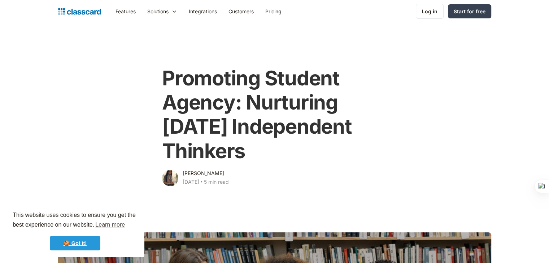
click at [79, 243] on link "🍪 Got it!" at bounding box center [75, 243] width 51 height 14
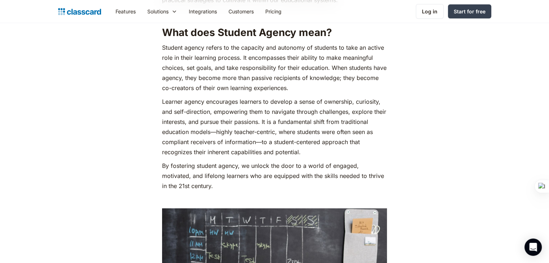
scroll to position [469, 0]
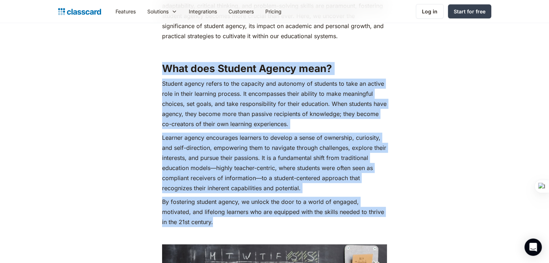
drag, startPoint x: 157, startPoint y: 67, endPoint x: 260, endPoint y: 220, distance: 184.9
copy div "What does Student Agency mean? Student agency refers to the capacity and autono…"
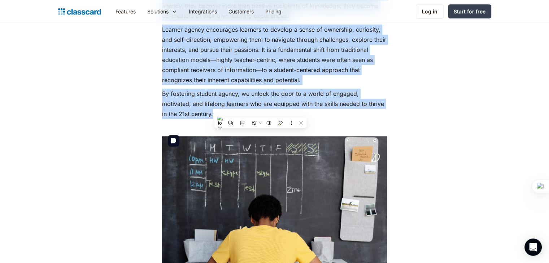
scroll to position [649, 0]
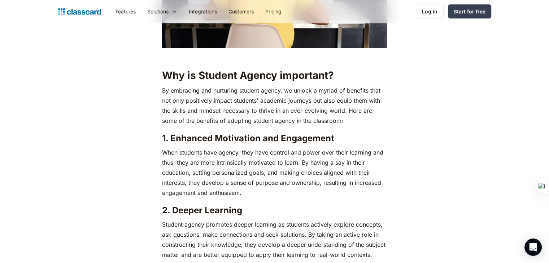
scroll to position [866, 0]
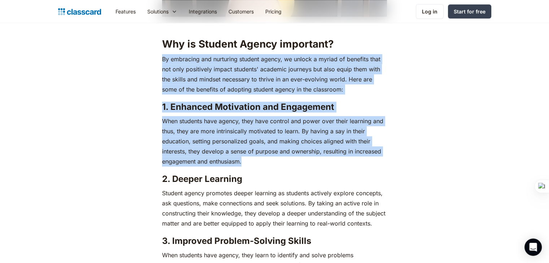
drag, startPoint x: 253, startPoint y: 164, endPoint x: 133, endPoint y: 54, distance: 162.6
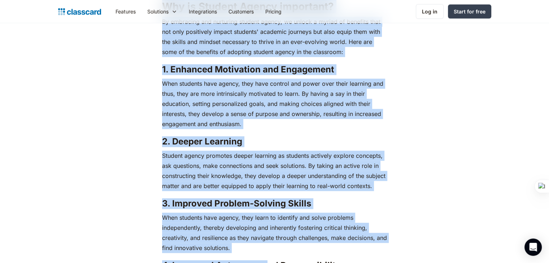
scroll to position [912, 0]
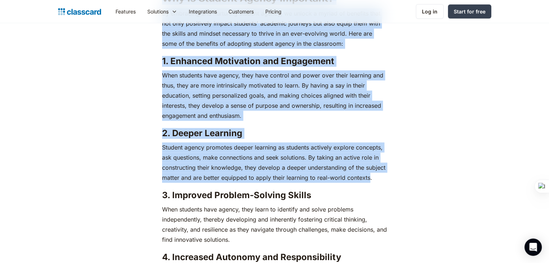
drag, startPoint x: 159, startPoint y: 39, endPoint x: 369, endPoint y: 175, distance: 249.7
click at [288, 161] on p "Student agency promotes deeper learning as students actively explore concepts, …" at bounding box center [274, 163] width 225 height 40
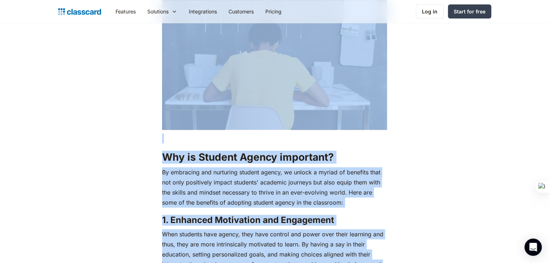
scroll to position [671, 0]
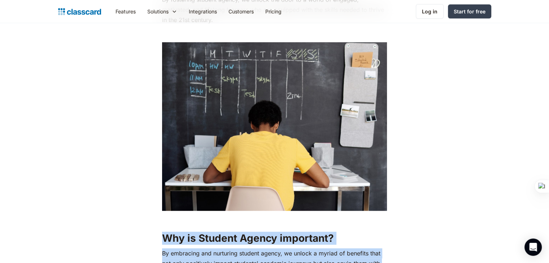
drag, startPoint x: 327, startPoint y: 144, endPoint x: 159, endPoint y: 236, distance: 191.2
copy div "Why is Student Agency important? By embracing and nurturing student agency, we …"
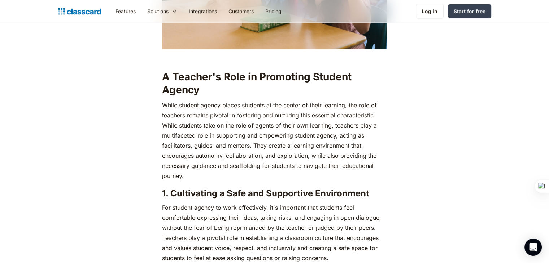
scroll to position [1573, 0]
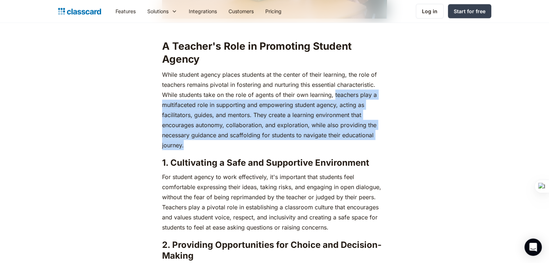
drag, startPoint x: 214, startPoint y: 148, endPoint x: 335, endPoint y: 98, distance: 131.0
click at [335, 98] on p "While student agency places students at the center of their learning, the role …" at bounding box center [274, 110] width 225 height 81
copy p "teachers play a multifaceted role in supporting and empowering student agency, …"
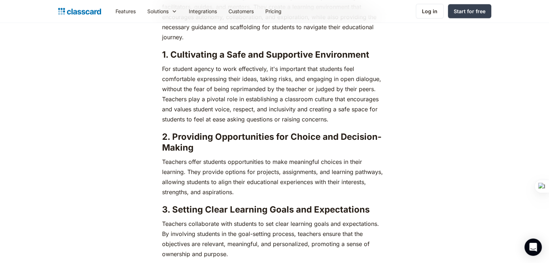
scroll to position [1645, 0]
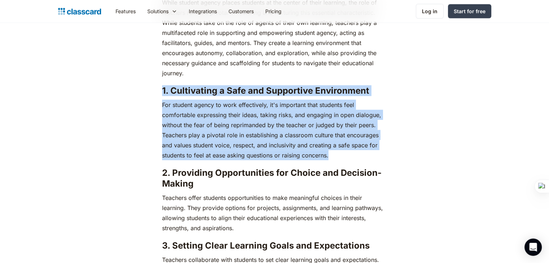
drag, startPoint x: 349, startPoint y: 152, endPoint x: 157, endPoint y: 90, distance: 202.4
copy div "1. Cultivating a Safe and Supportive Environment For student agency to work eff…"
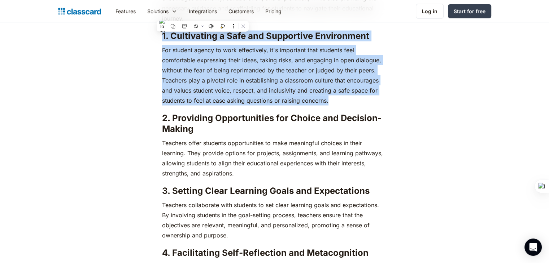
scroll to position [1754, 0]
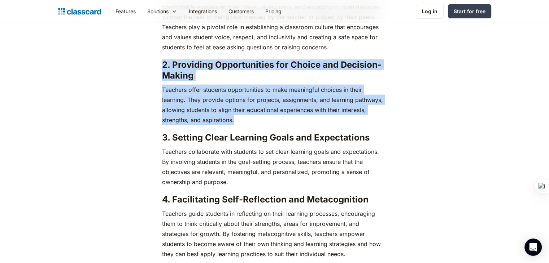
drag, startPoint x: 238, startPoint y: 121, endPoint x: 157, endPoint y: 65, distance: 98.5
copy div "2. Providing Opportunities for Choice and Decision-Making Teachers offer studen…"
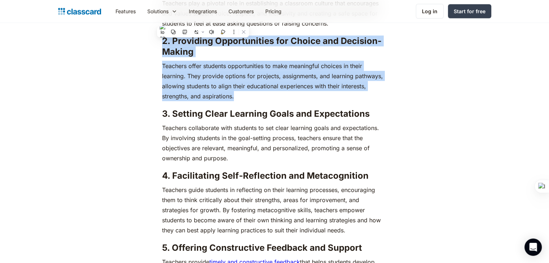
scroll to position [1790, 0]
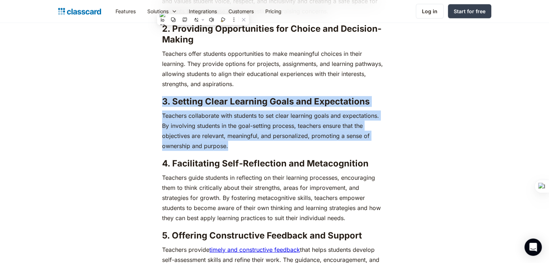
drag, startPoint x: 247, startPoint y: 146, endPoint x: 154, endPoint y: 103, distance: 102.0
copy div "3. Setting Clear Learning Goals and Expectations Teachers collaborate with stud…"
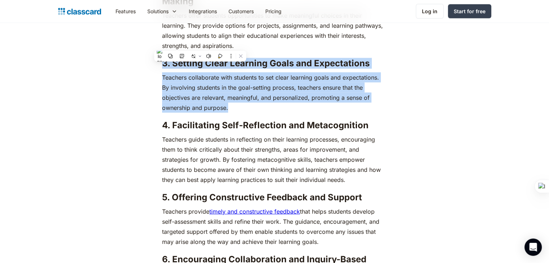
scroll to position [1898, 0]
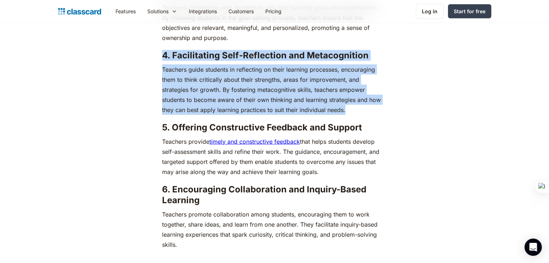
drag, startPoint x: 352, startPoint y: 111, endPoint x: 151, endPoint y: 51, distance: 210.5
copy div "4. Facilitating Self-Reflection and Metacognition Teachers guide students in re…"
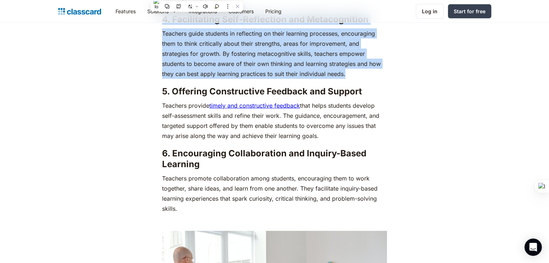
drag, startPoint x: 323, startPoint y: 135, endPoint x: 154, endPoint y: 91, distance: 174.7
copy div "5. Offering Constructive Feedback and Support Teachers provide timely and const…"
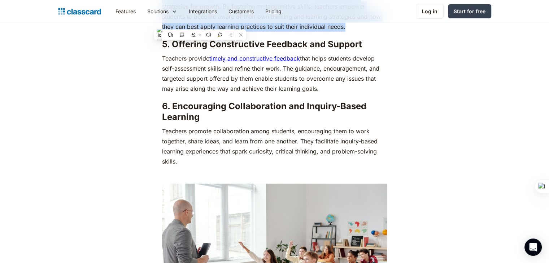
scroll to position [2006, 0]
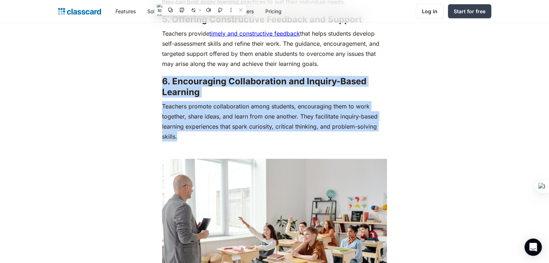
drag, startPoint x: 211, startPoint y: 136, endPoint x: 154, endPoint y: 84, distance: 76.6
copy div "6. Encouraging Collaboration and Inquiry-Based Learning Teachers promote collab…"
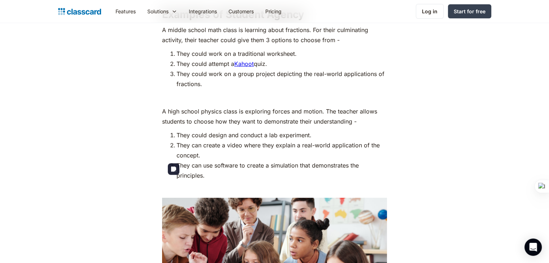
scroll to position [2511, 0]
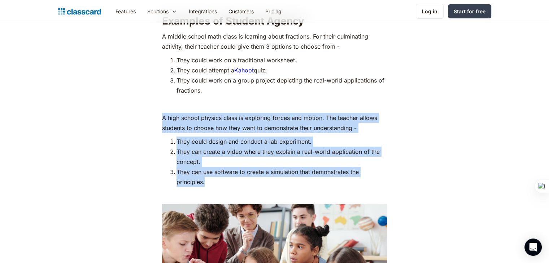
drag, startPoint x: 230, startPoint y: 179, endPoint x: 157, endPoint y: 122, distance: 92.7
copy div "A high school physics class is exploring forces and motion. The teacher allows …"
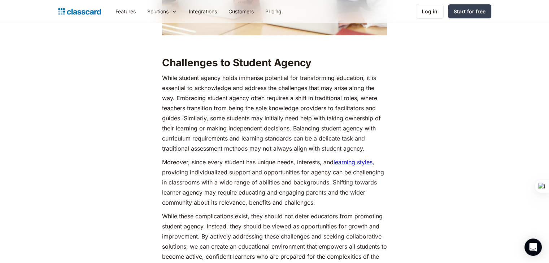
scroll to position [2872, 0]
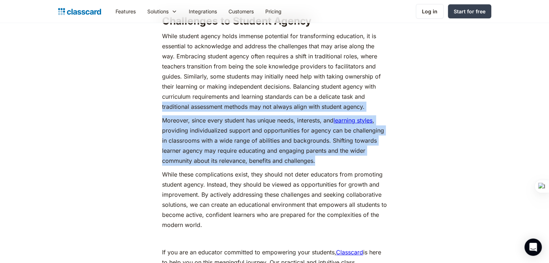
drag, startPoint x: 337, startPoint y: 160, endPoint x: 119, endPoint y: 110, distance: 223.7
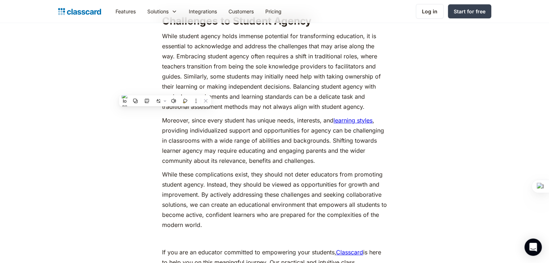
click at [233, 193] on p "While these complications exist, they should not deter educators from promoting…" at bounding box center [274, 200] width 225 height 61
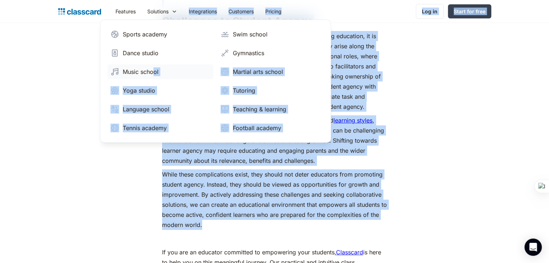
drag, startPoint x: 197, startPoint y: 177, endPoint x: 122, endPoint y: 74, distance: 127.5
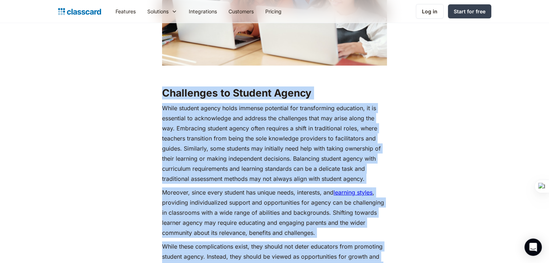
scroll to position [3033, 0]
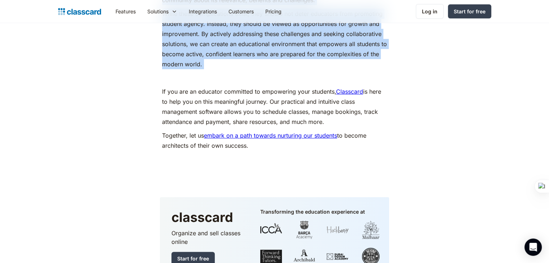
drag, startPoint x: 156, startPoint y: 95, endPoint x: 368, endPoint y: 126, distance: 214.1
